Goal: Register for event/course

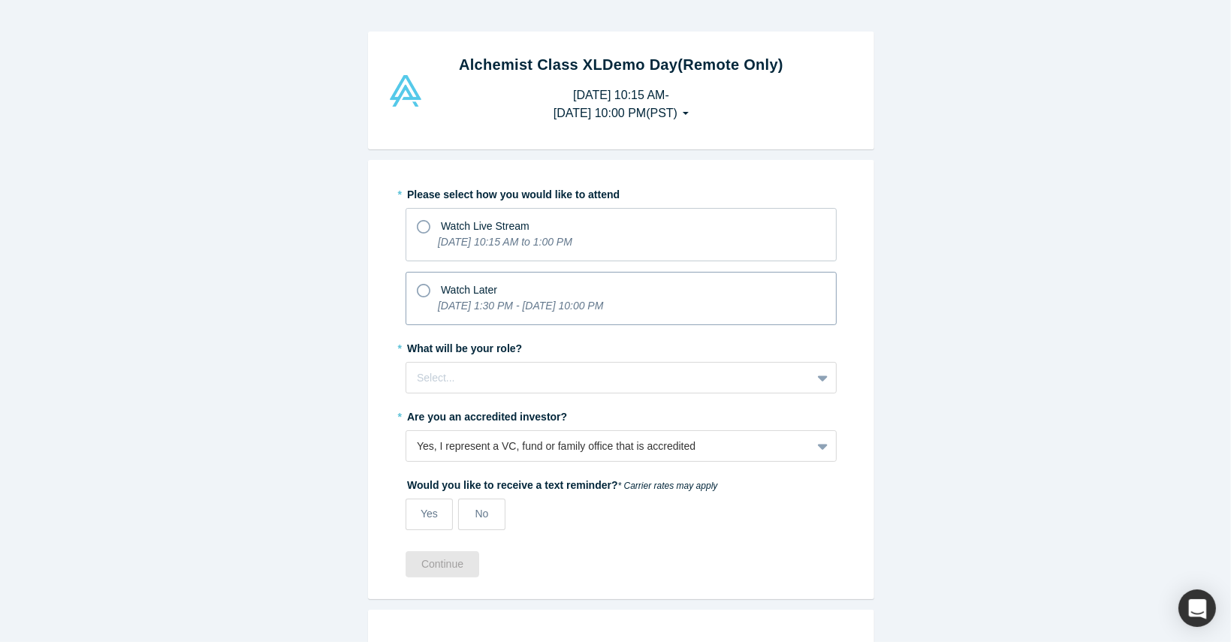
click at [426, 291] on div "Watch Later" at bounding box center [621, 288] width 408 height 20
click at [0, 0] on input "Watch Later [DATE] 1:30 PM - [DATE] 10:00 PM" at bounding box center [0, 0] width 0 height 0
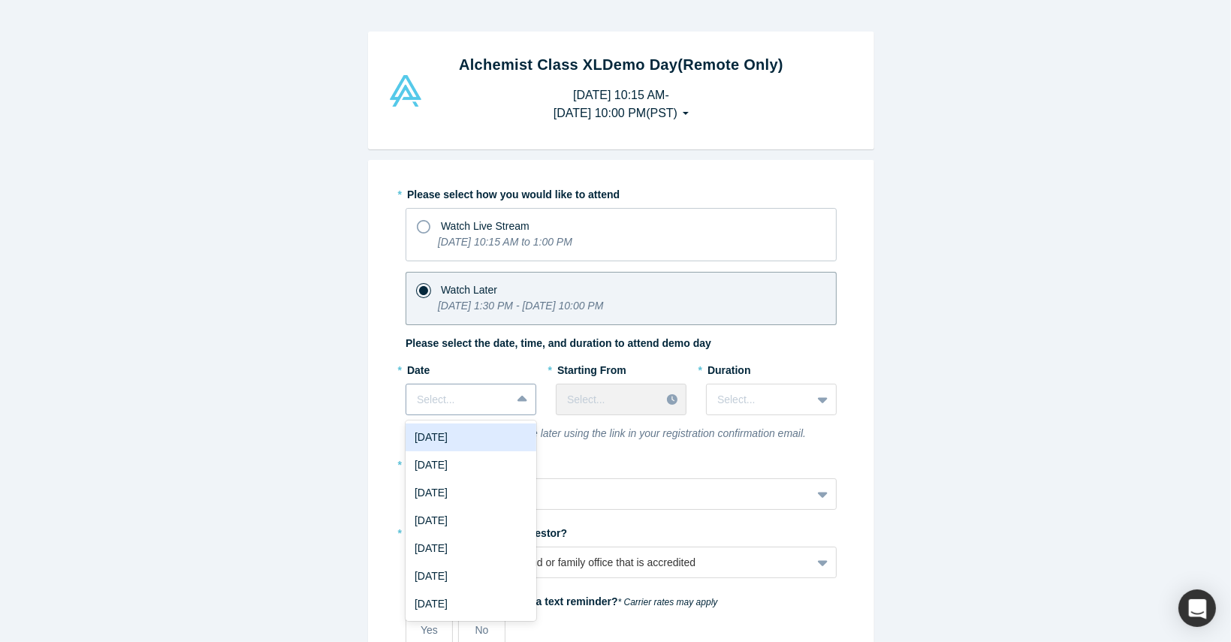
click at [462, 399] on div at bounding box center [458, 399] width 83 height 19
click at [453, 430] on div "[DATE]" at bounding box center [470, 437] width 131 height 28
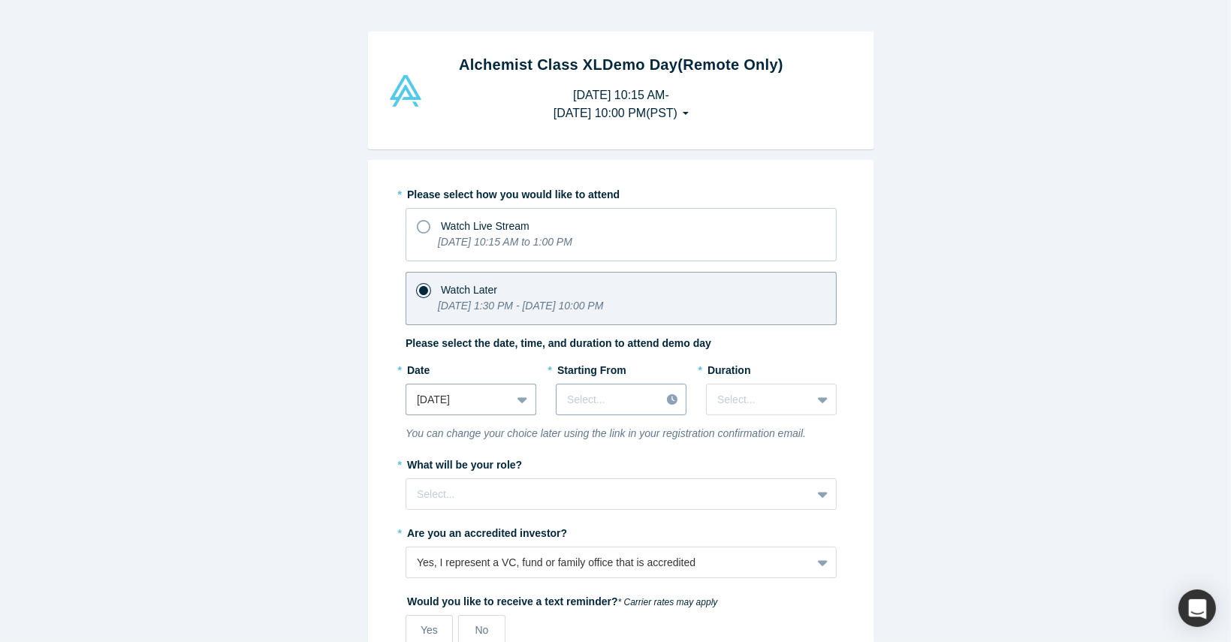
scroll to position [8, 0]
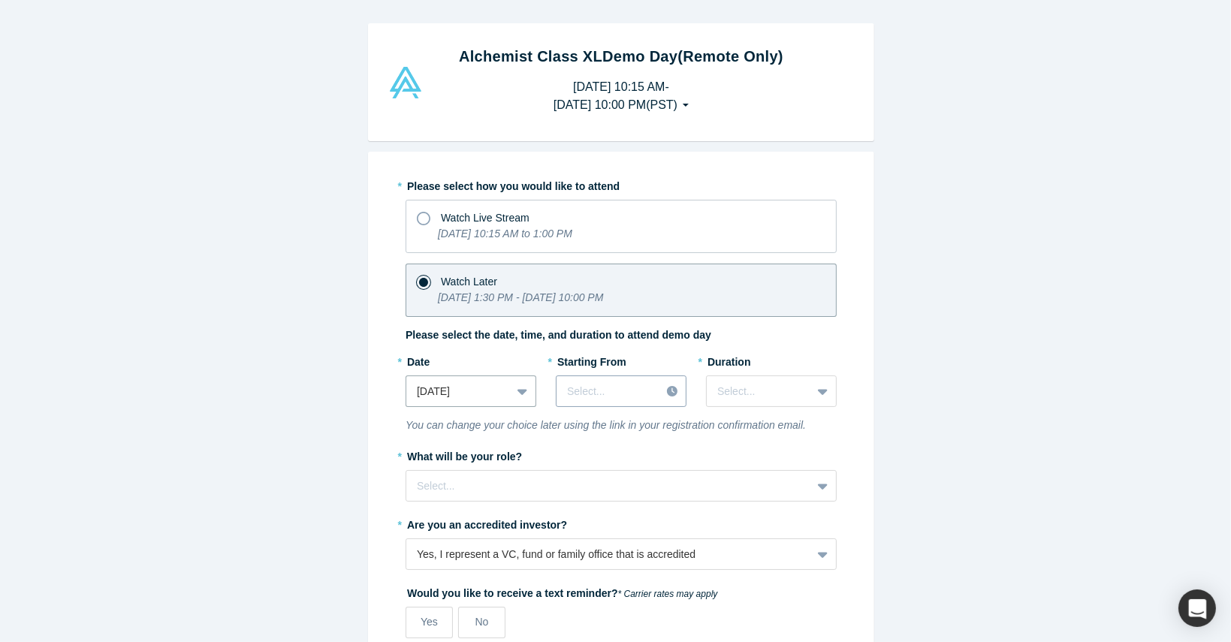
click at [583, 410] on div "* Starting From Select..." at bounding box center [621, 383] width 131 height 68
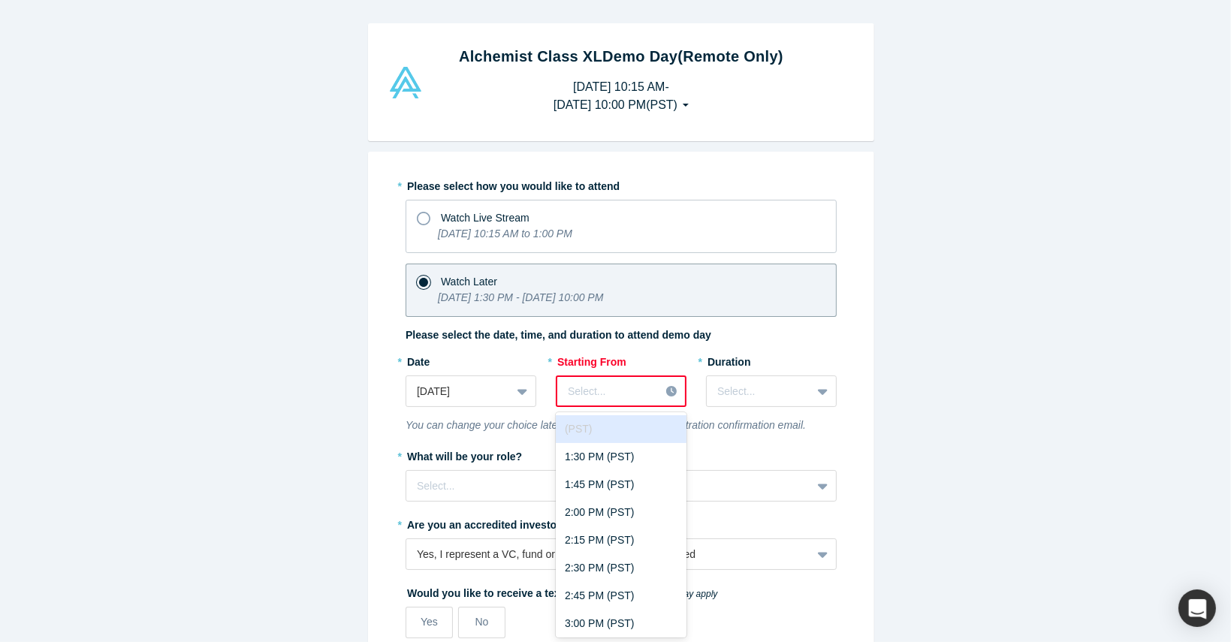
click at [607, 394] on div at bounding box center [608, 391] width 81 height 19
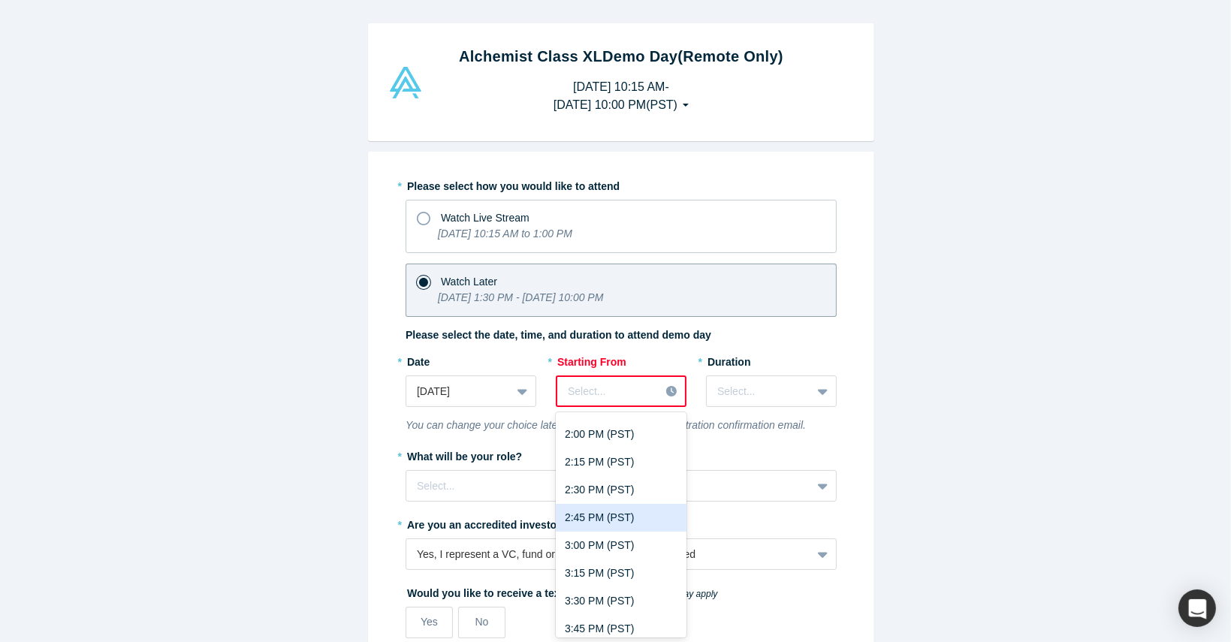
scroll to position [83, 0]
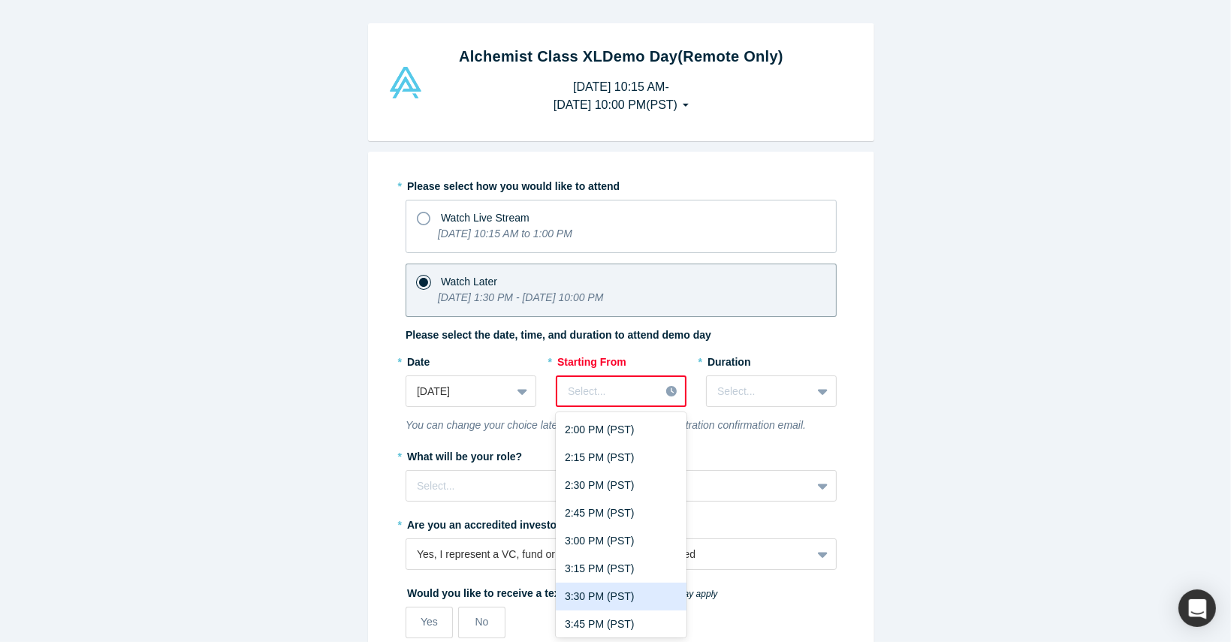
click at [611, 603] on div "3:30 PM (PST)" at bounding box center [621, 597] width 131 height 28
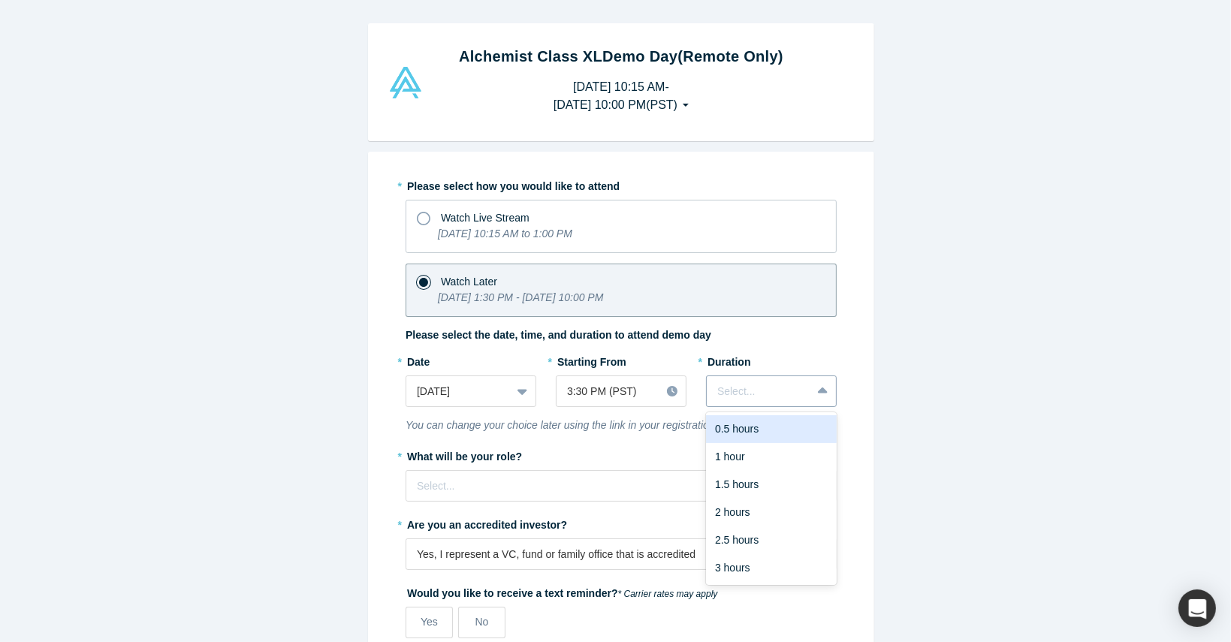
click at [731, 383] on div at bounding box center [758, 391] width 83 height 19
click at [738, 462] on div "1 hour" at bounding box center [771, 457] width 131 height 28
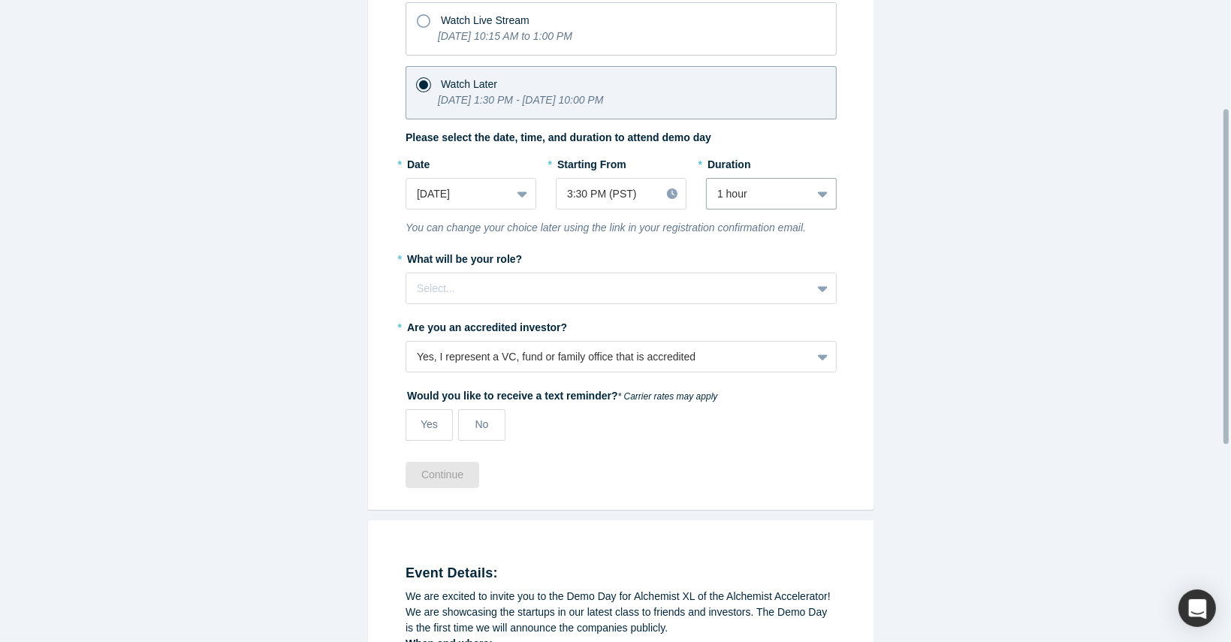
scroll to position [206, 0]
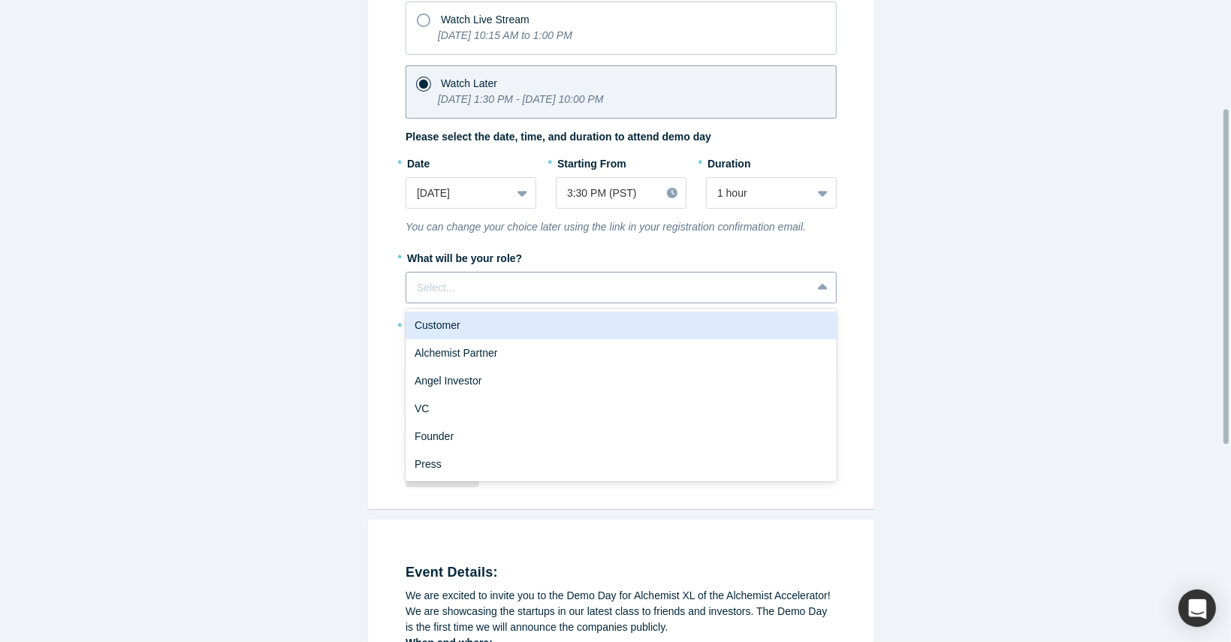
click at [444, 292] on div at bounding box center [609, 288] width 384 height 19
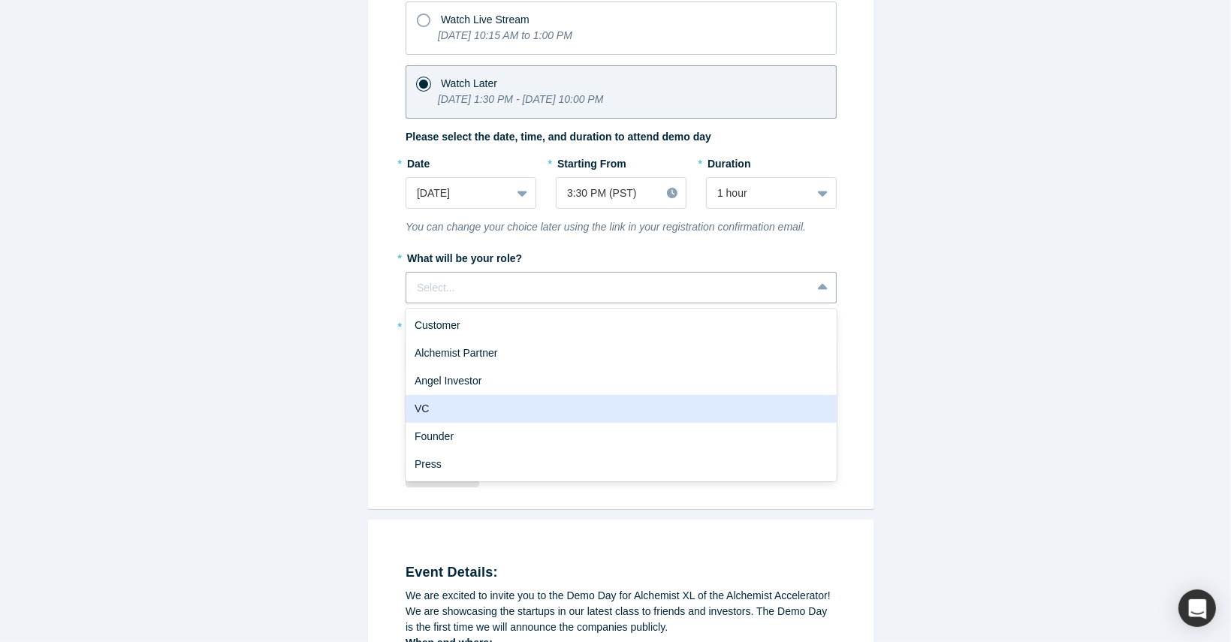
click at [452, 405] on div "VC" at bounding box center [620, 409] width 431 height 28
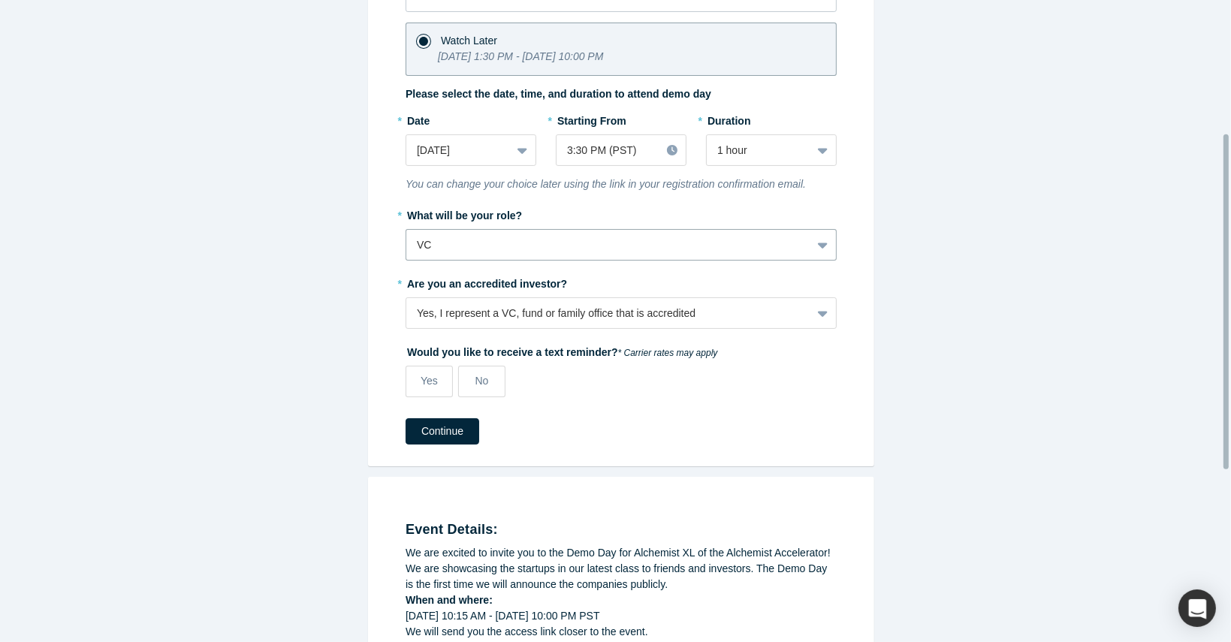
scroll to position [255, 0]
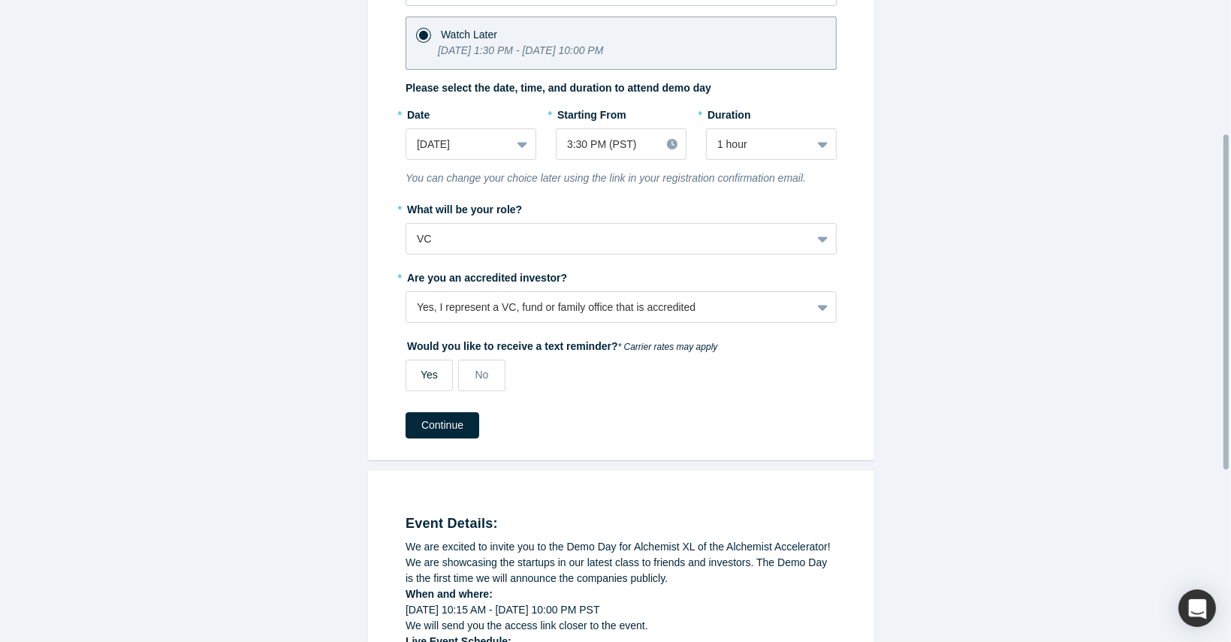
click at [405, 374] on label "Yes" at bounding box center [428, 376] width 47 height 32
click at [0, 0] on input "Yes" at bounding box center [0, 0] width 0 height 0
select select "US"
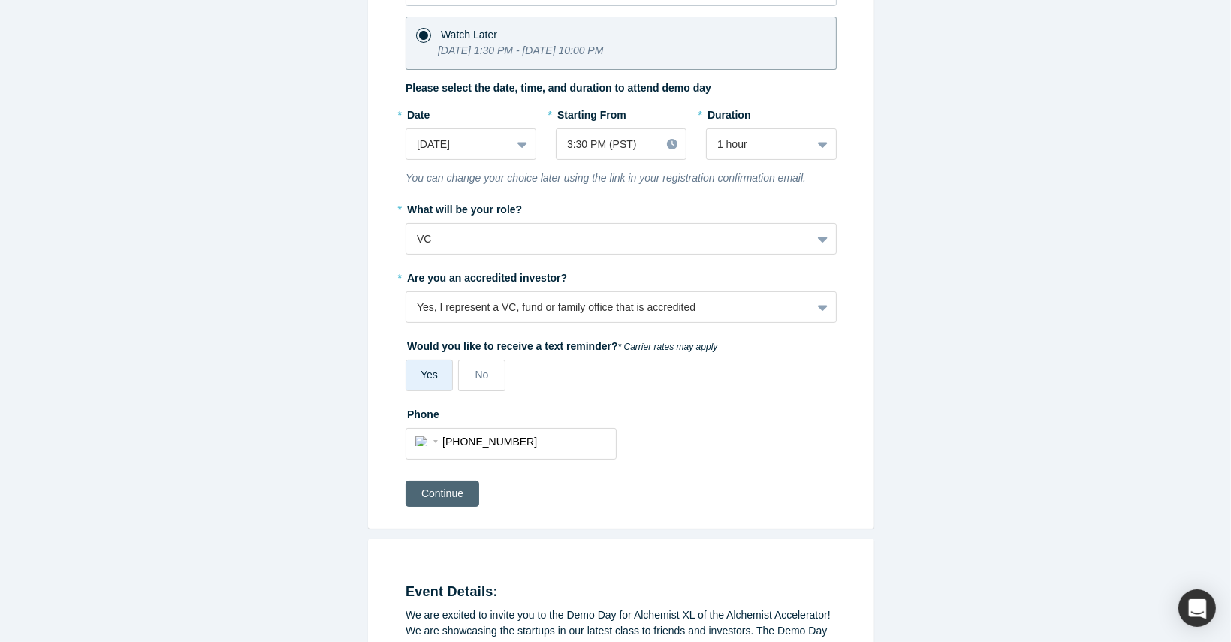
click at [438, 501] on button "Continue" at bounding box center [442, 494] width 74 height 26
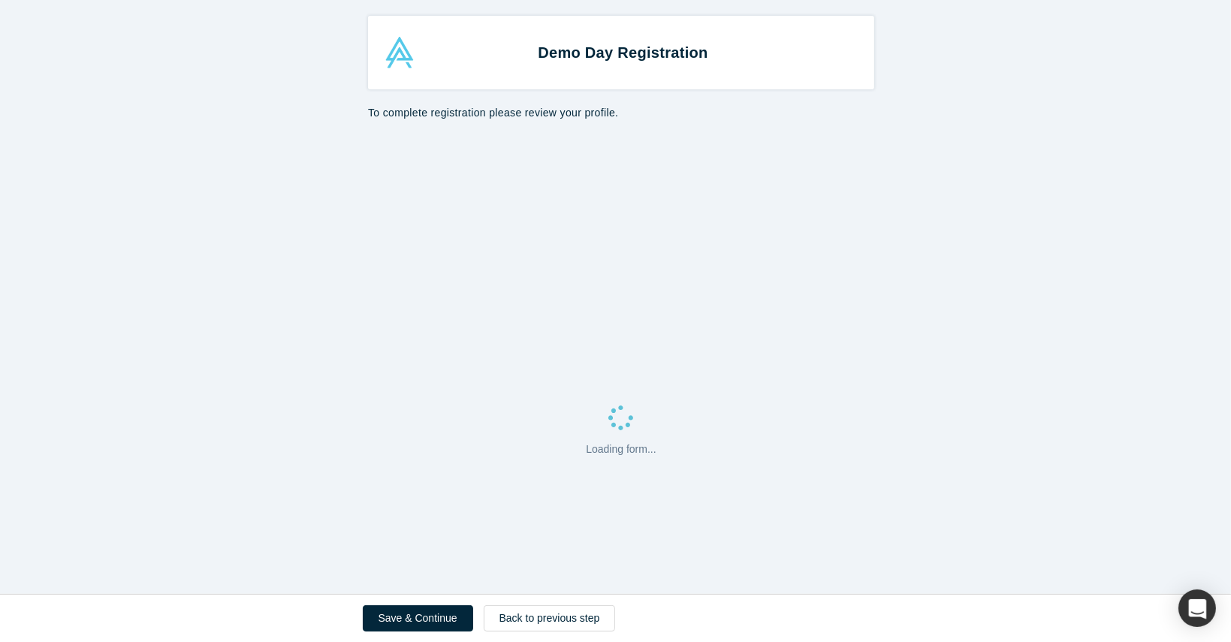
select select "US"
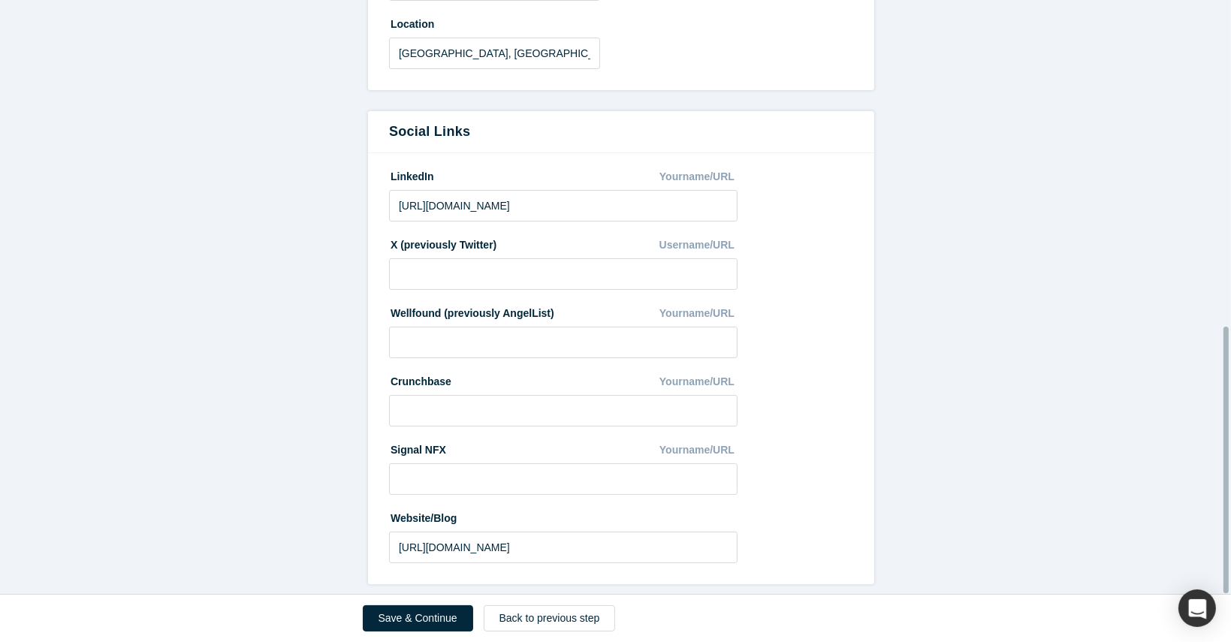
scroll to position [727, 0]
click at [401, 609] on button "Save & Continue" at bounding box center [418, 618] width 110 height 26
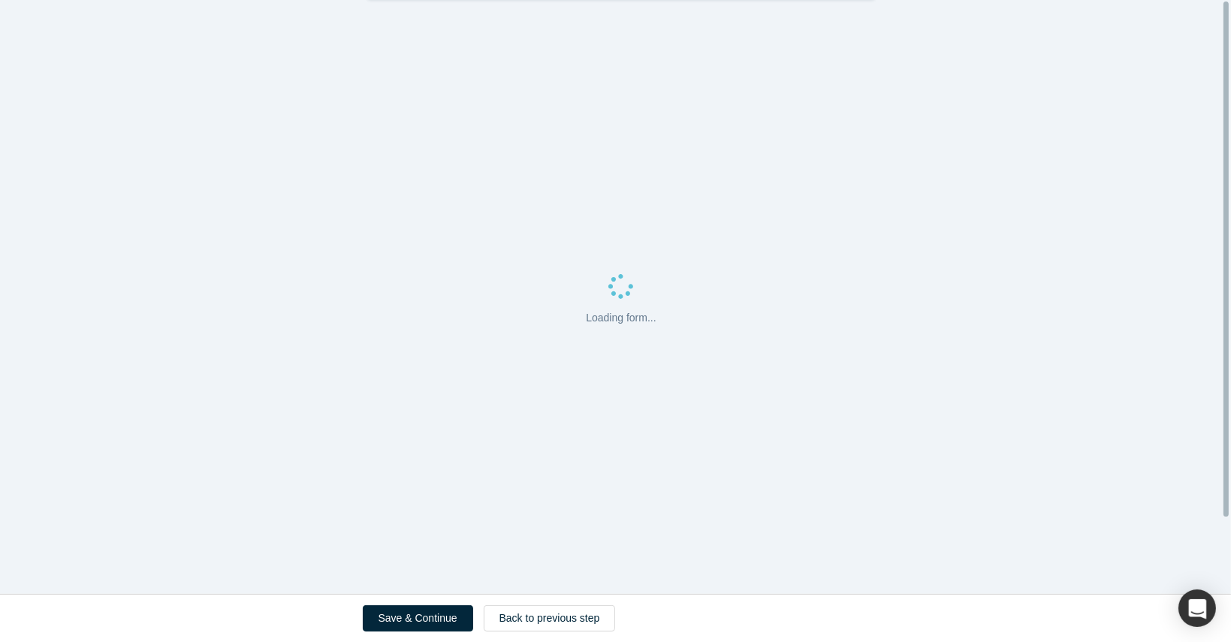
scroll to position [0, 0]
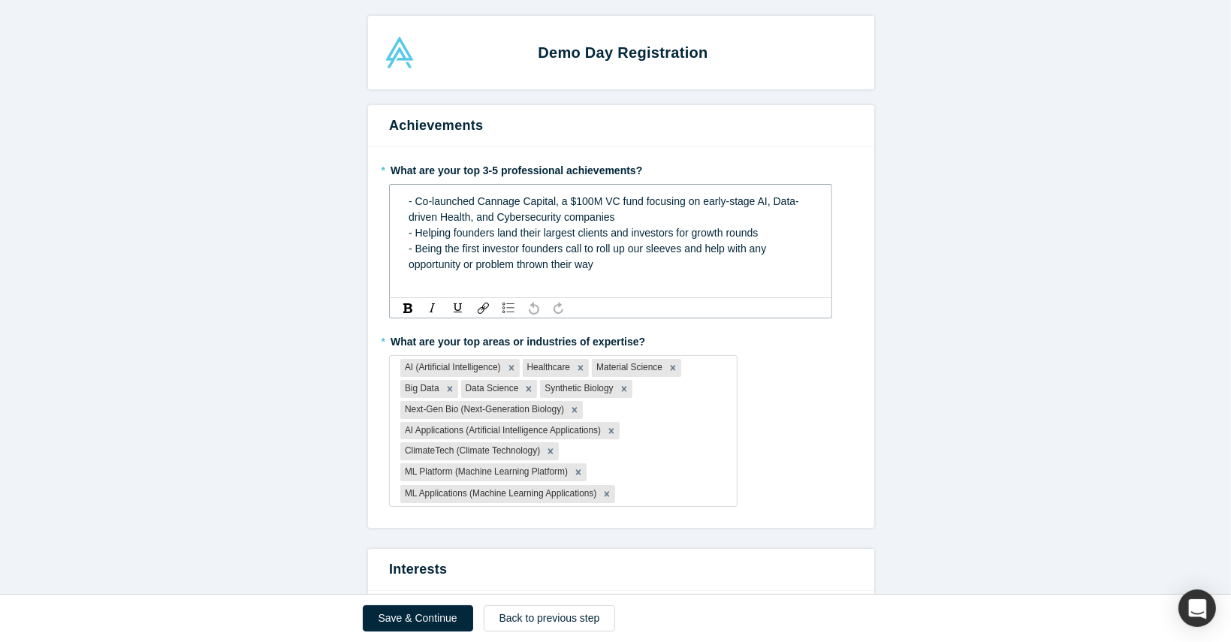
click at [605, 235] on span "- Helping founders land their largest clients and investors for growth rounds" at bounding box center [582, 233] width 349 height 12
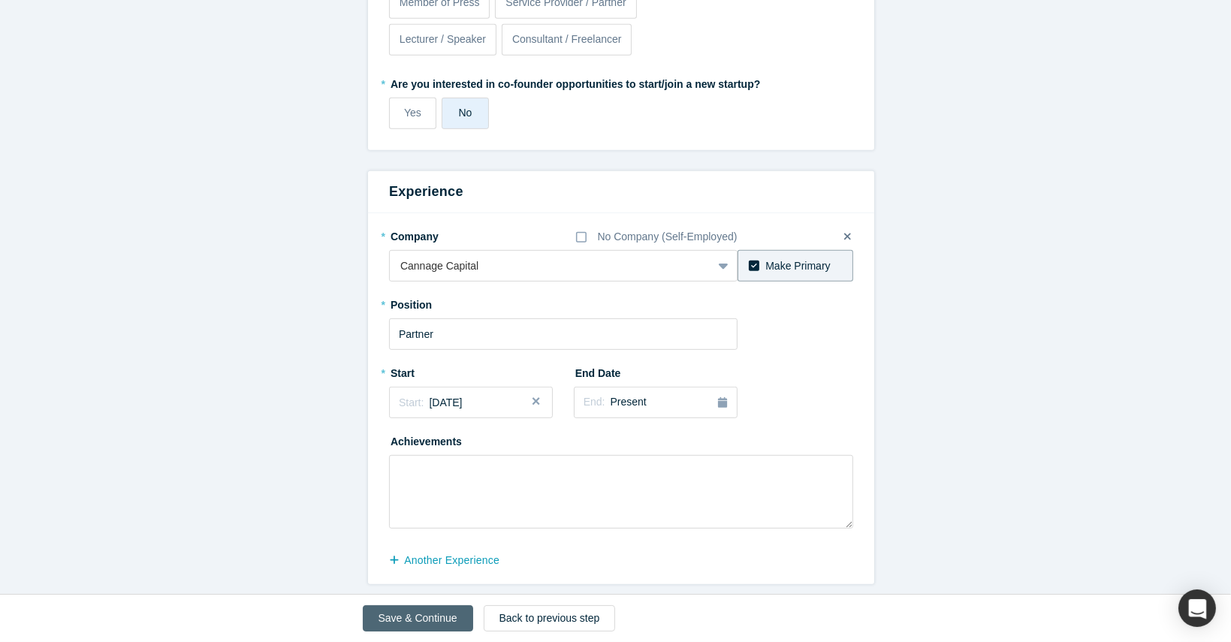
scroll to position [755, 0]
click at [415, 619] on button "Save & Continue" at bounding box center [418, 618] width 110 height 26
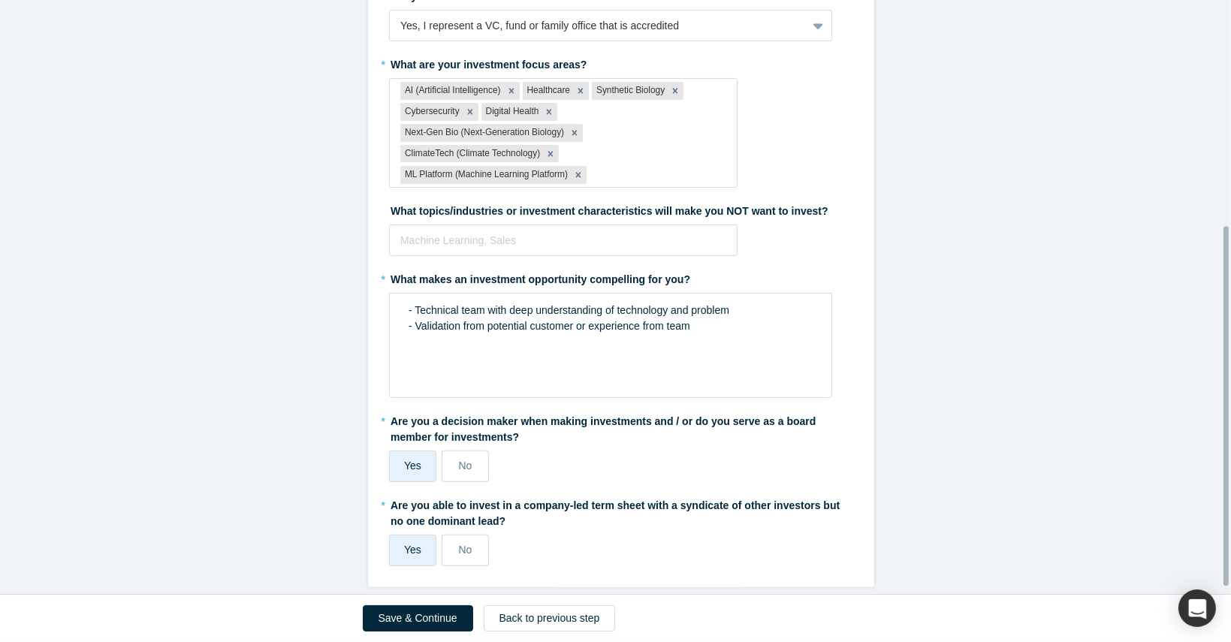
scroll to position [384, 0]
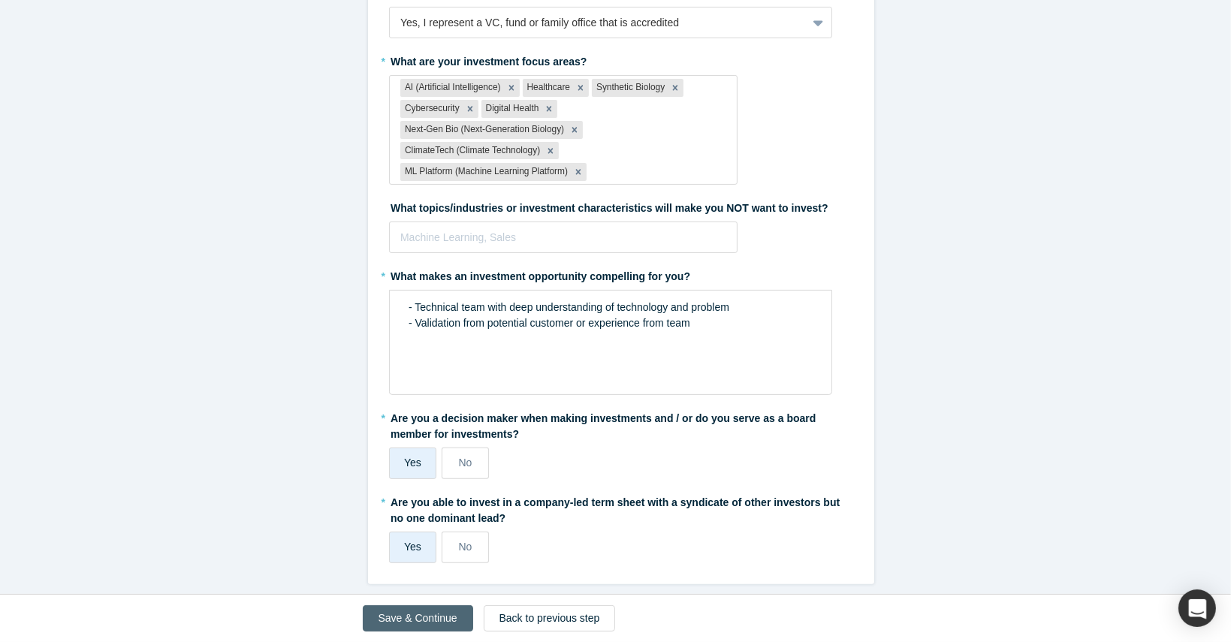
click at [414, 616] on button "Save & Continue" at bounding box center [418, 618] width 110 height 26
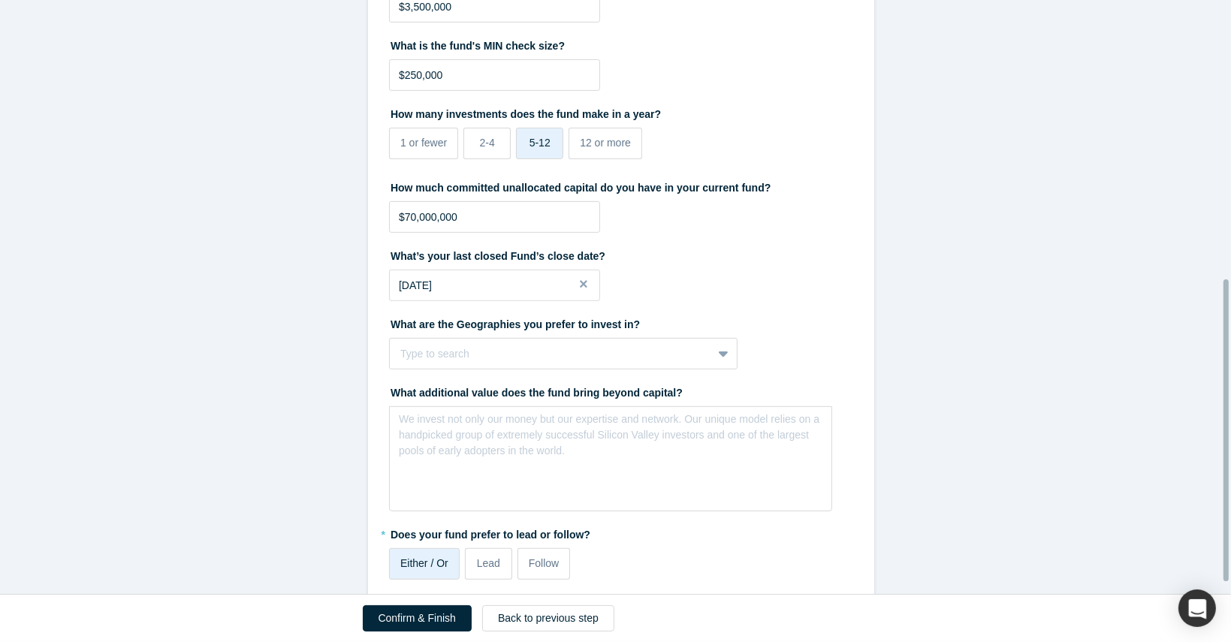
scroll to position [555, 0]
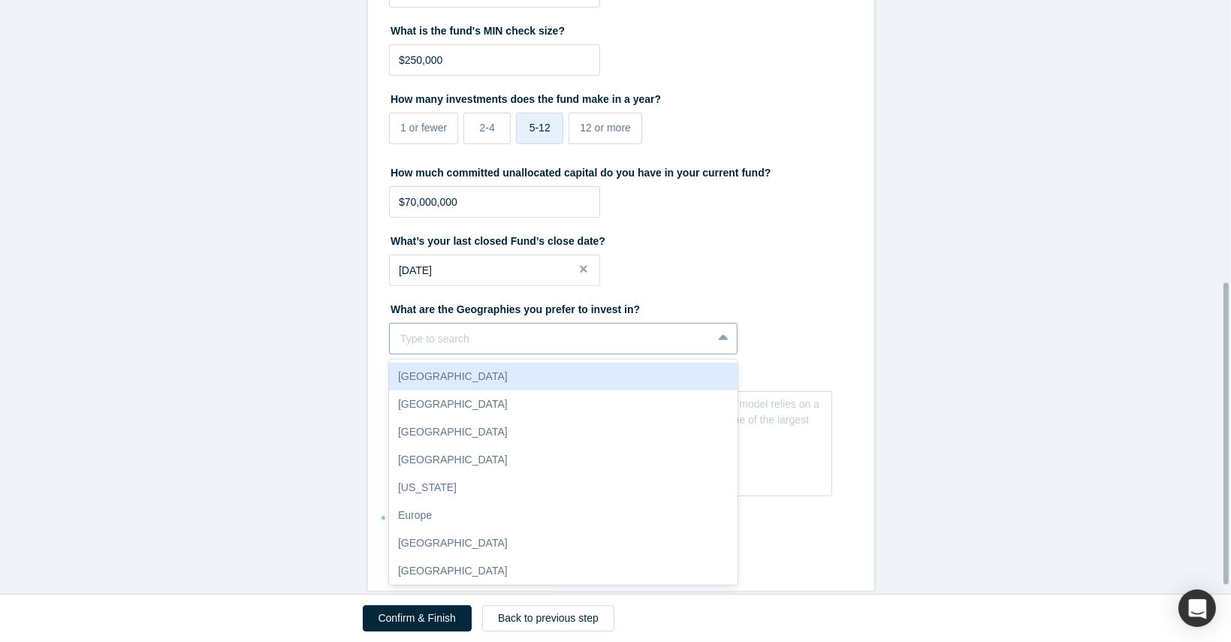
click at [391, 339] on div "Type to search" at bounding box center [551, 339] width 322 height 25
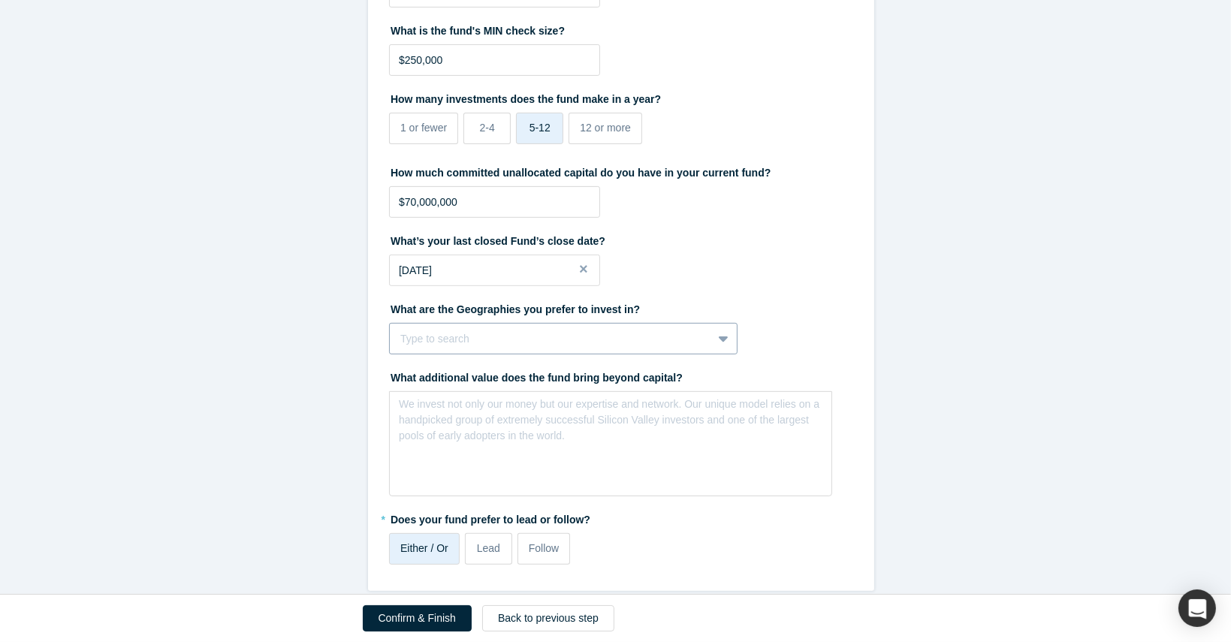
click at [391, 339] on div "Type to search" at bounding box center [551, 339] width 322 height 25
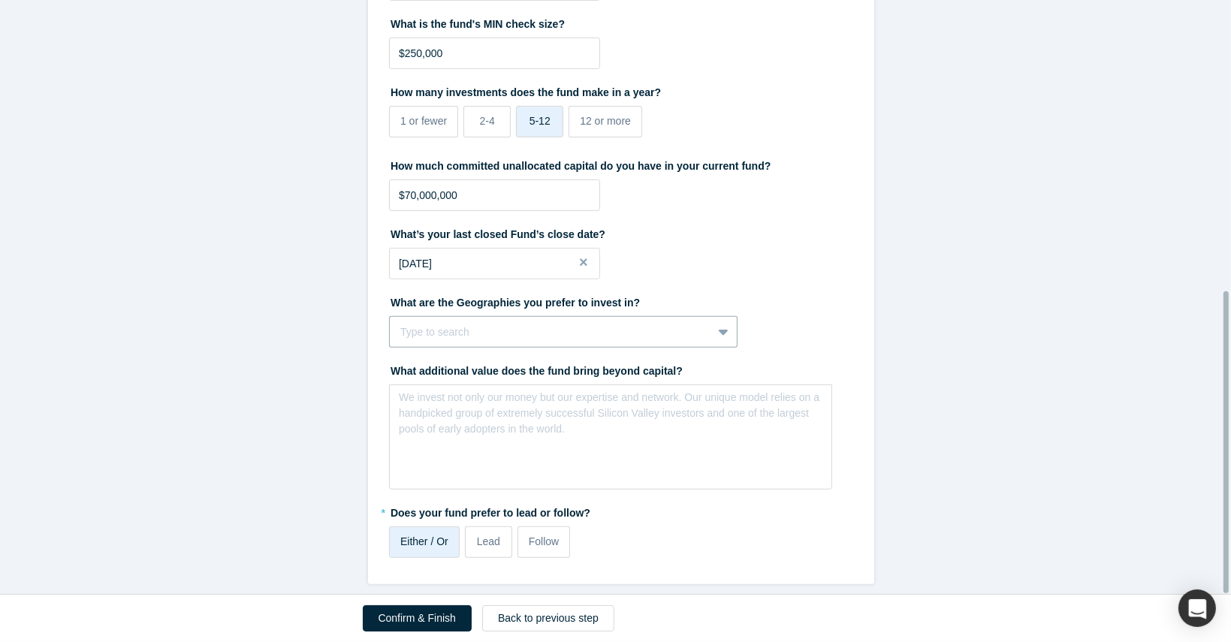
scroll to position [571, 0]
click at [394, 618] on button "Confirm & Finish" at bounding box center [417, 618] width 109 height 26
